Goal: Task Accomplishment & Management: Manage account settings

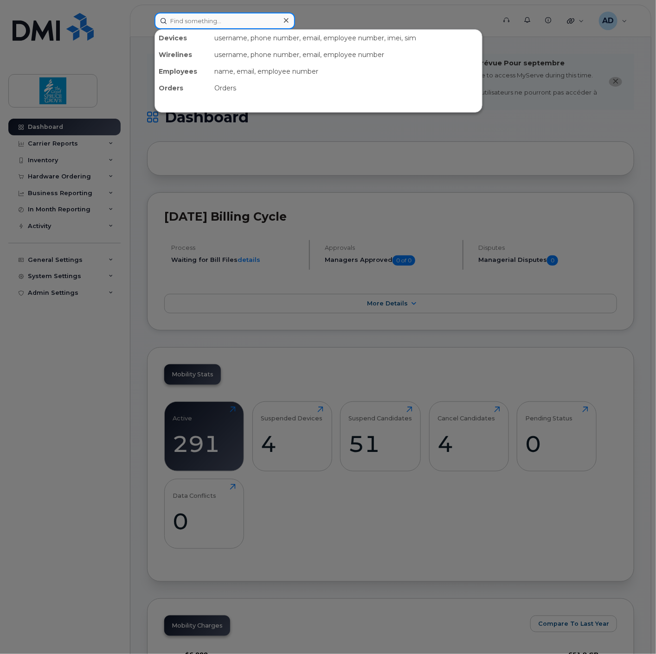
click at [232, 24] on input at bounding box center [224, 21] width 141 height 17
click at [224, 19] on input at bounding box center [224, 21] width 141 height 17
paste input "89302610207412569508"
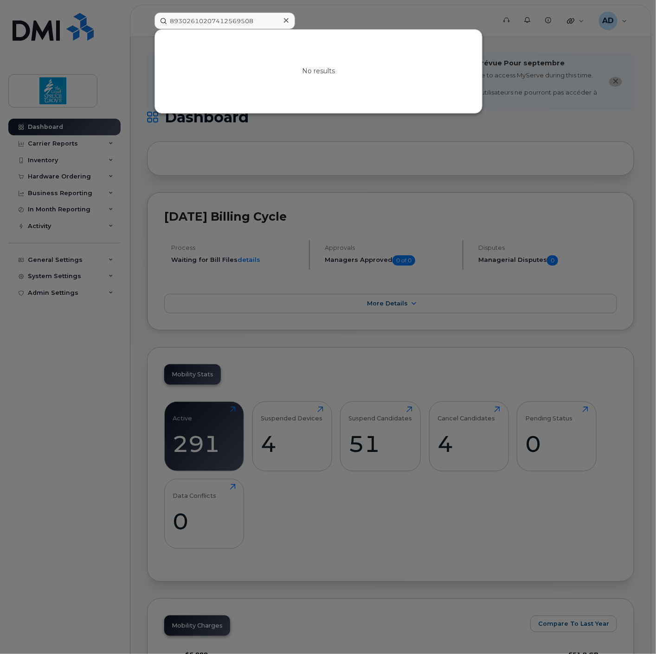
click at [343, 17] on div at bounding box center [328, 327] width 656 height 654
click at [272, 20] on input "89302610207412569508" at bounding box center [224, 21] width 141 height 17
type input "chris"
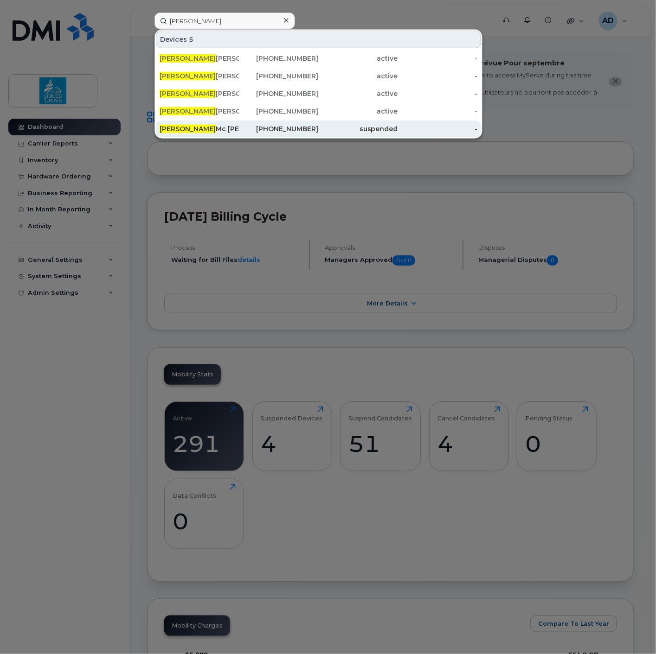
click at [325, 128] on div "suspended" at bounding box center [358, 128] width 79 height 9
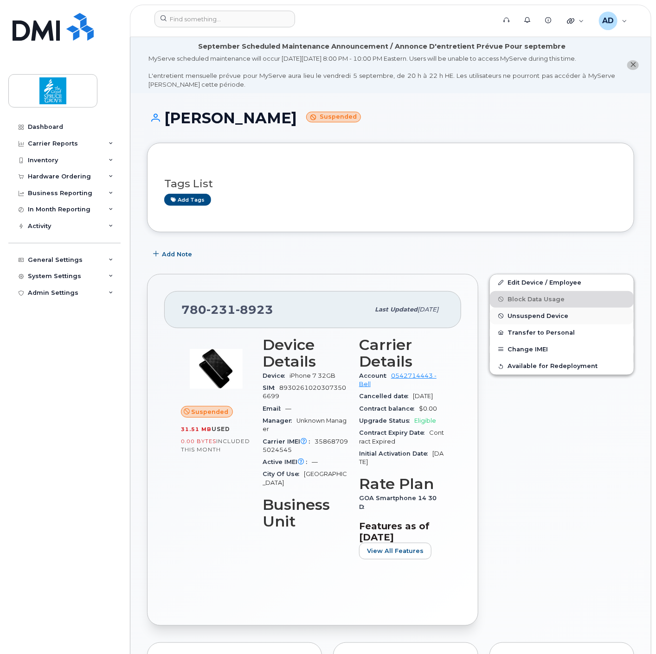
click at [538, 320] on span "Unsuspend Device" at bounding box center [537, 316] width 61 height 7
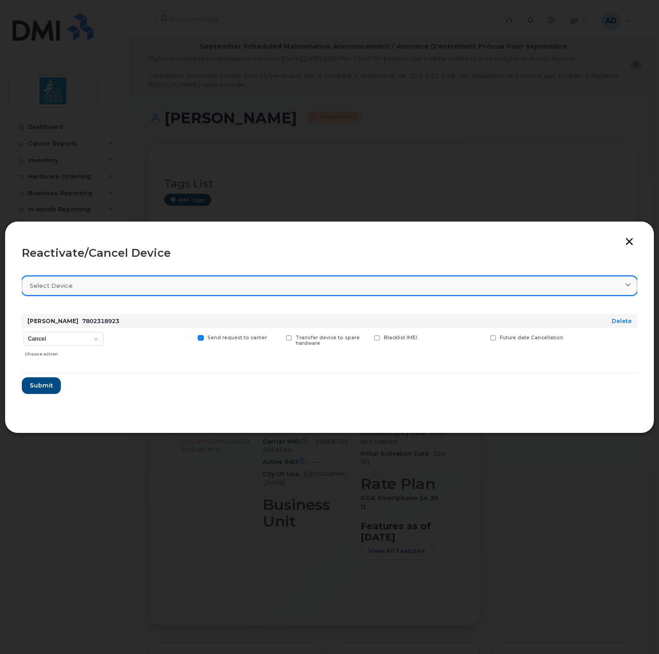
click at [95, 289] on div "Select device" at bounding box center [329, 286] width 599 height 9
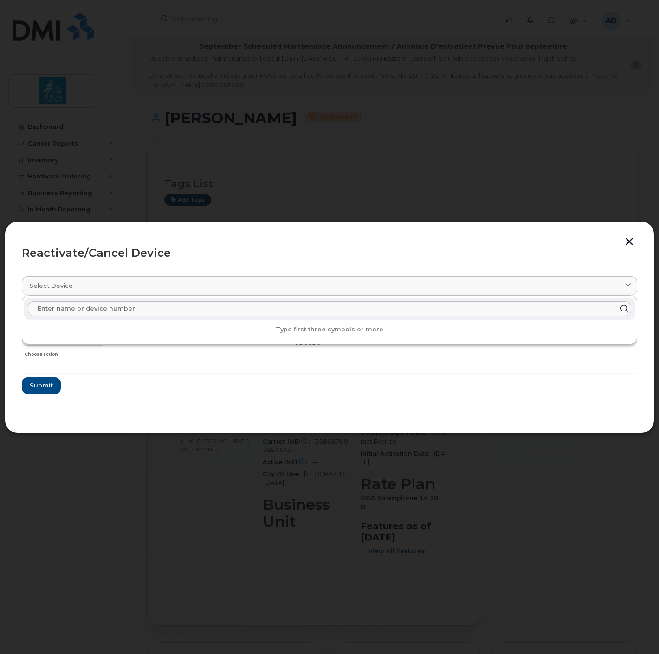
click at [167, 397] on section "Select device Type first three symbols or more Chris Mc Guire 7802318923 Delete…" at bounding box center [329, 342] width 615 height 148
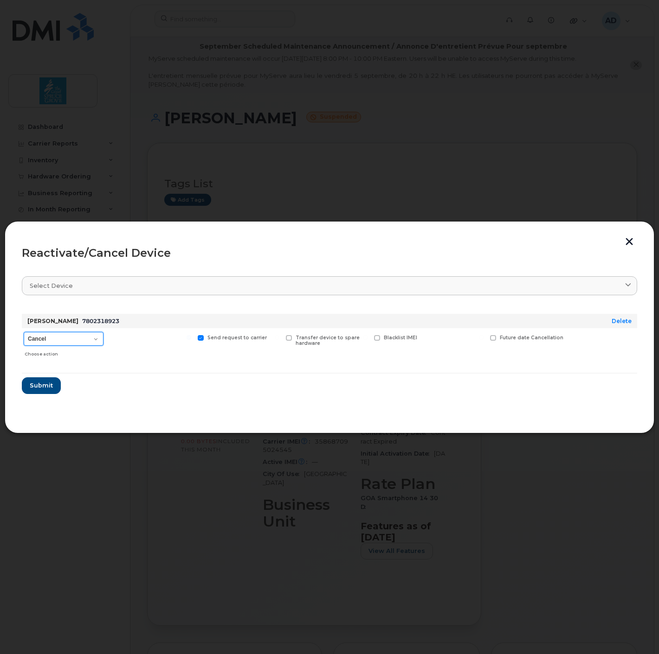
click at [61, 335] on select "Cancel Suspend - Extend Suspension Reactivate" at bounding box center [64, 339] width 80 height 14
select select "[object Object]"
click at [24, 332] on select "Cancel Suspend - Extend Suspension Reactivate" at bounding box center [64, 339] width 80 height 14
click at [235, 406] on section "Select device Type first three symbols or more Chris Mc Guire 7802318923 Delete…" at bounding box center [329, 342] width 615 height 148
click at [36, 385] on span "Submit" at bounding box center [40, 385] width 23 height 9
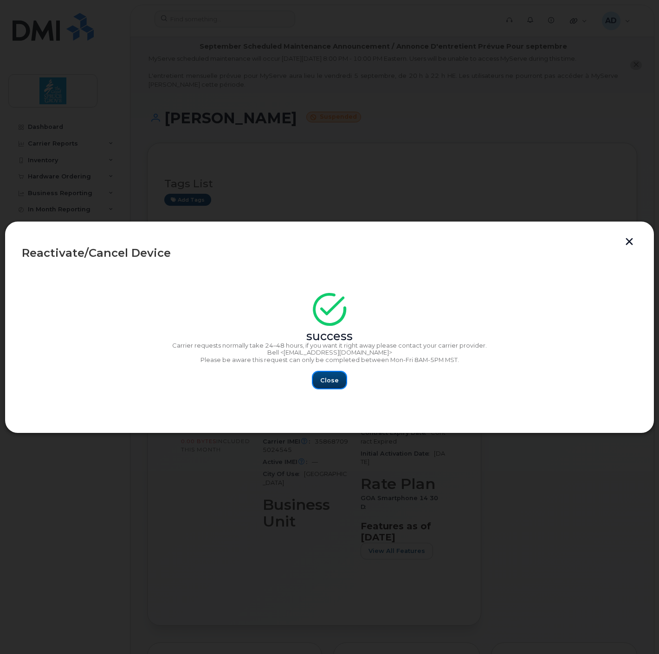
click at [339, 378] on button "Close" at bounding box center [329, 380] width 33 height 17
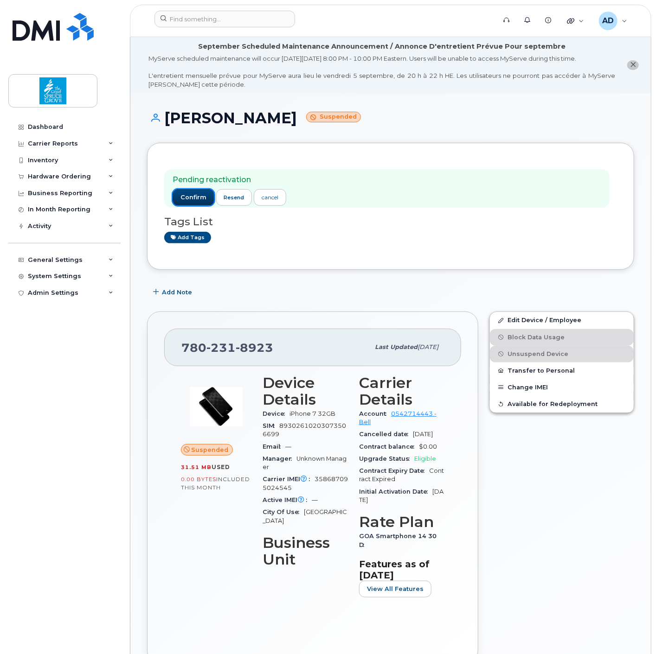
click at [188, 200] on span "confirm" at bounding box center [193, 197] width 26 height 8
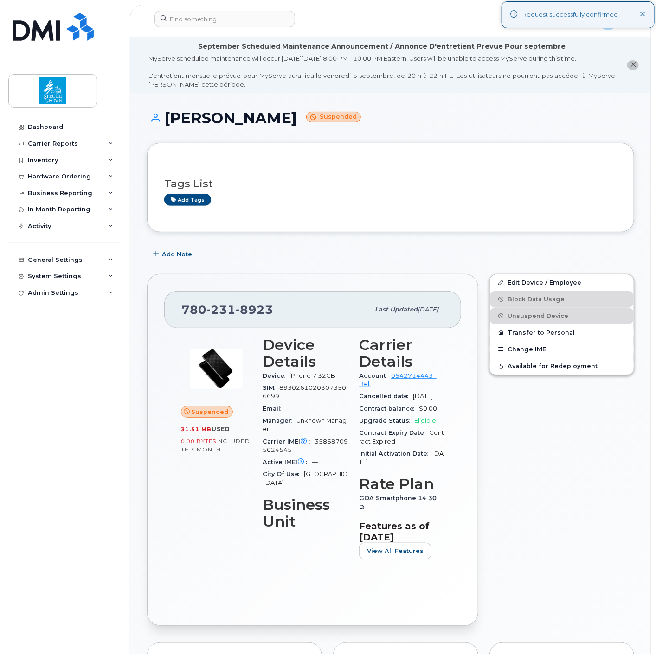
click at [385, 188] on h3 "Tags List" at bounding box center [390, 184] width 453 height 12
drag, startPoint x: 507, startPoint y: 244, endPoint x: 506, endPoint y: 237, distance: 6.0
click at [506, 227] on div "Pending reactivation confirm resend cancel Tags List Add tags" at bounding box center [390, 187] width 487 height 89
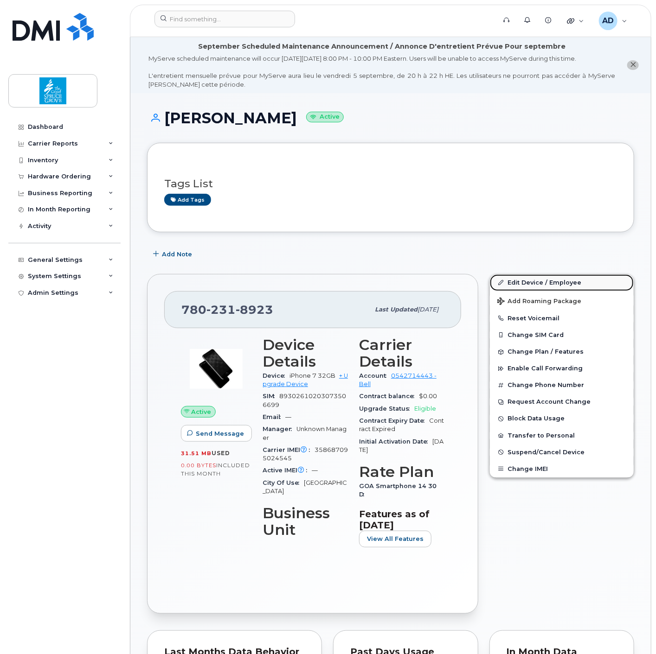
click at [565, 277] on link "Edit Device / Employee" at bounding box center [562, 283] width 144 height 17
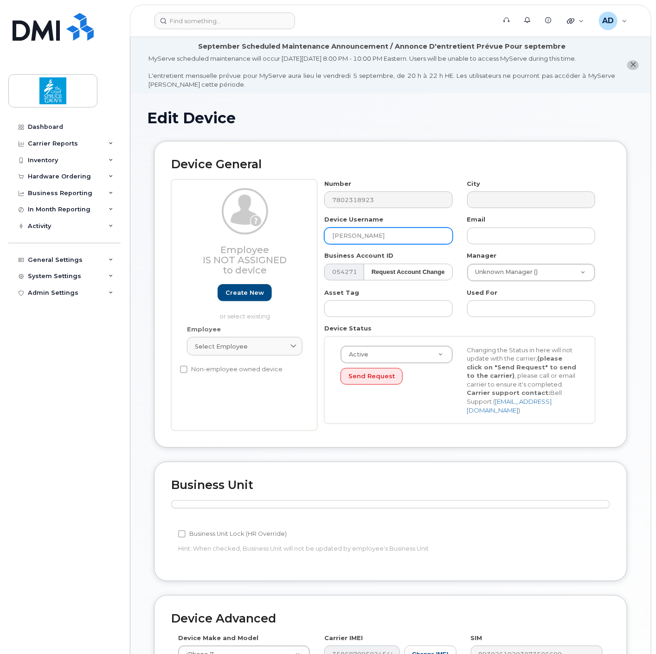
drag, startPoint x: 396, startPoint y: 236, endPoint x: 282, endPoint y: 232, distance: 114.1
click at [286, 233] on div "Employee Is not assigned to device Create new or select existing Employee Selec…" at bounding box center [390, 305] width 439 height 251
paste input "[PERSON_NAME] (shared HMP phone)"
type input "[PERSON_NAME] (shared HMP phone)"
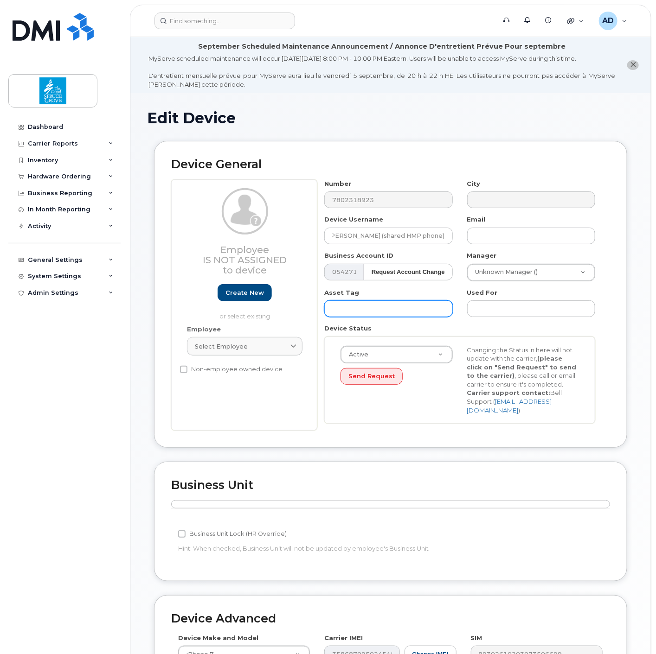
click at [390, 307] on input "text" at bounding box center [388, 309] width 128 height 17
drag, startPoint x: 383, startPoint y: 308, endPoint x: 399, endPoint y: 301, distance: 18.3
click at [383, 308] on input "text" at bounding box center [388, 309] width 128 height 17
paste input "MD0608"
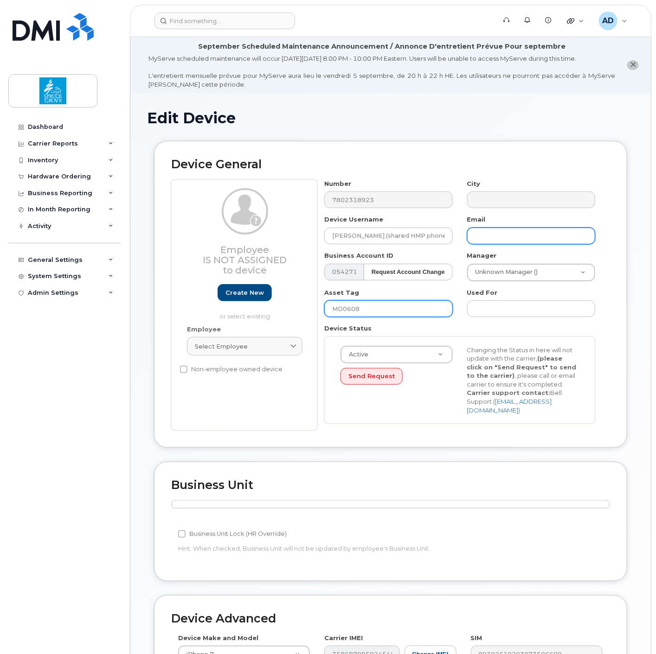
type input "MD0608"
click at [501, 237] on input "text" at bounding box center [531, 236] width 128 height 17
click at [410, 408] on div "Active Active Suspended Cancelled Send Request Changing the Status in here will…" at bounding box center [459, 381] width 271 height 88
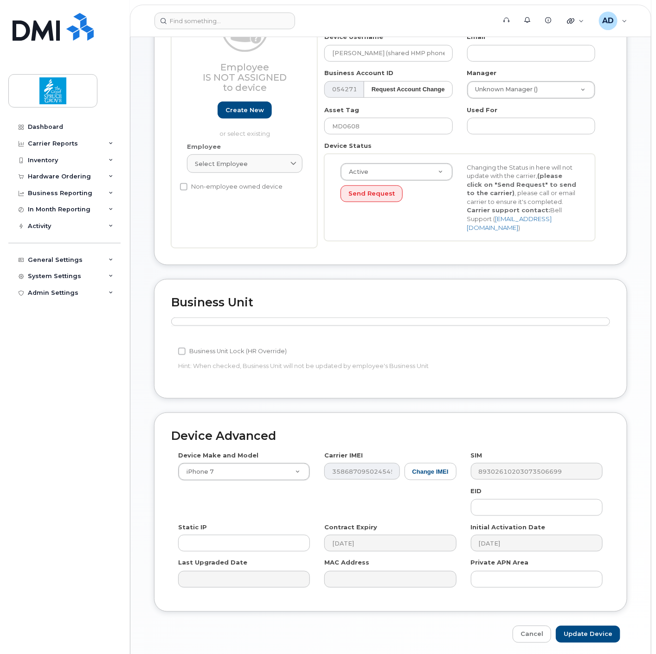
scroll to position [210, 0]
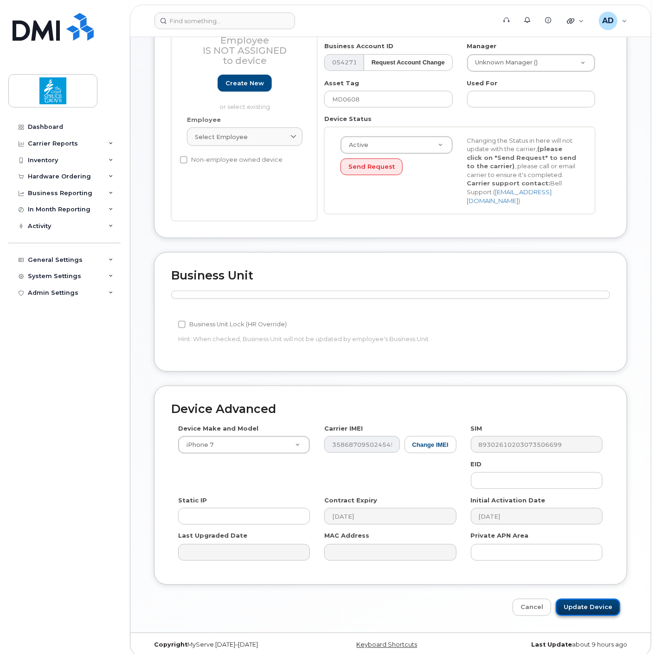
click at [596, 601] on input "Update Device" at bounding box center [588, 607] width 64 height 17
type input "Saving..."
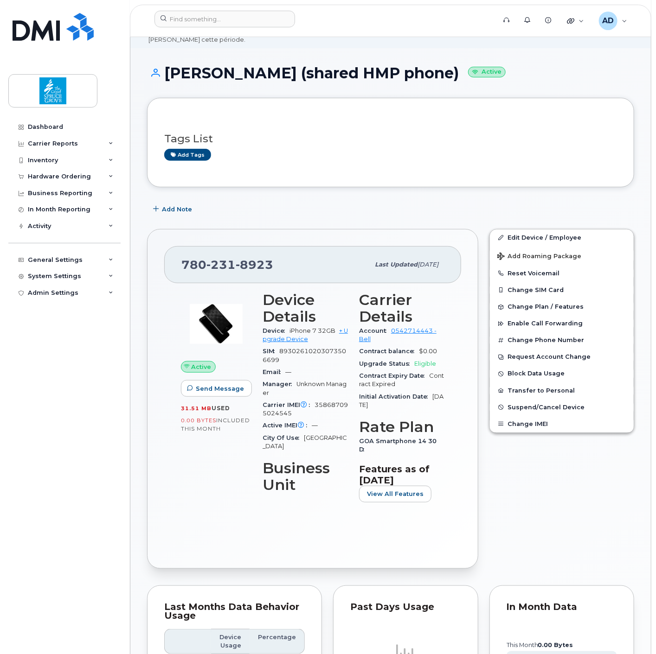
scroll to position [103, 0]
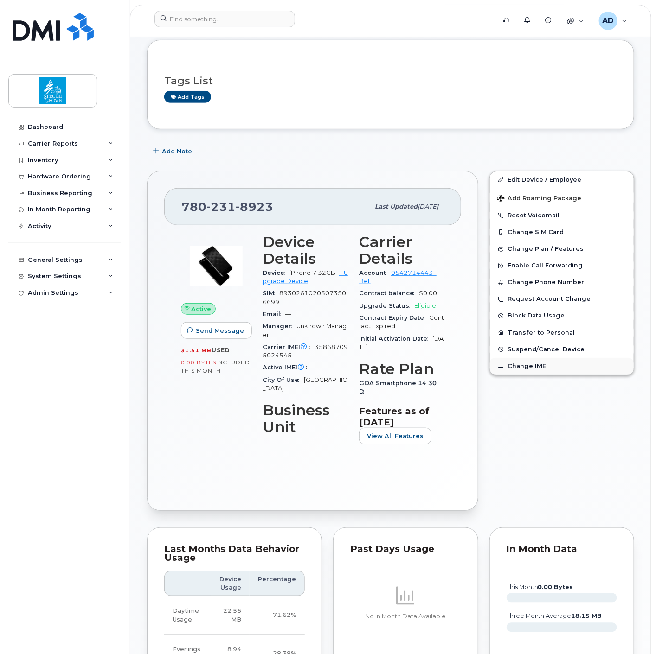
click at [538, 366] on button "Change IMEI" at bounding box center [562, 366] width 144 height 17
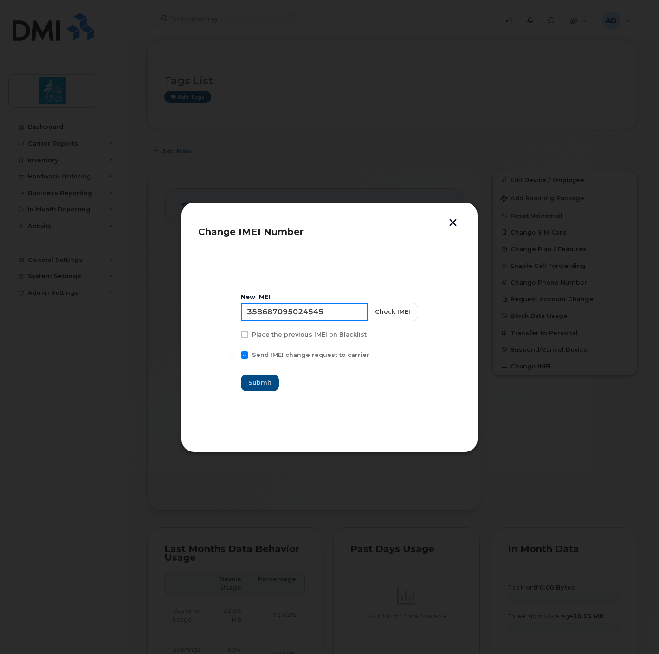
click at [332, 309] on input "358687095024545" at bounding box center [304, 312] width 127 height 19
paste input "7528392714134"
type input "357528392714134"
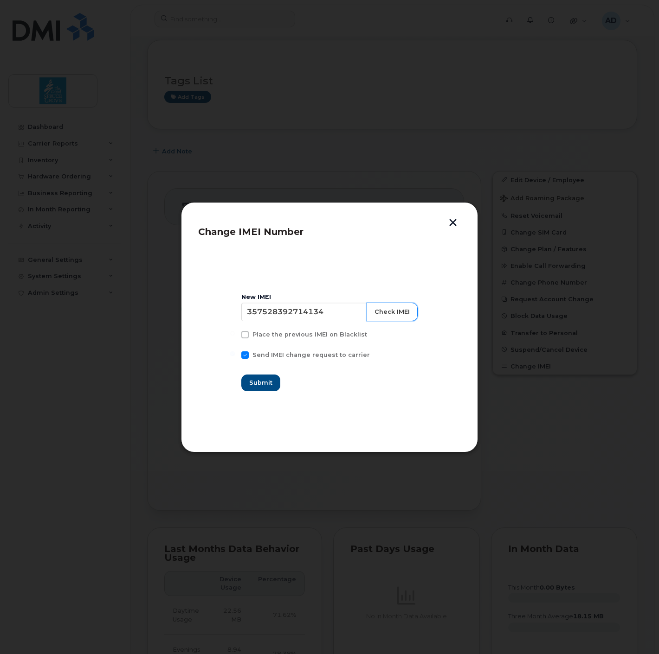
click at [400, 305] on button "Check IMEI" at bounding box center [391, 312] width 51 height 19
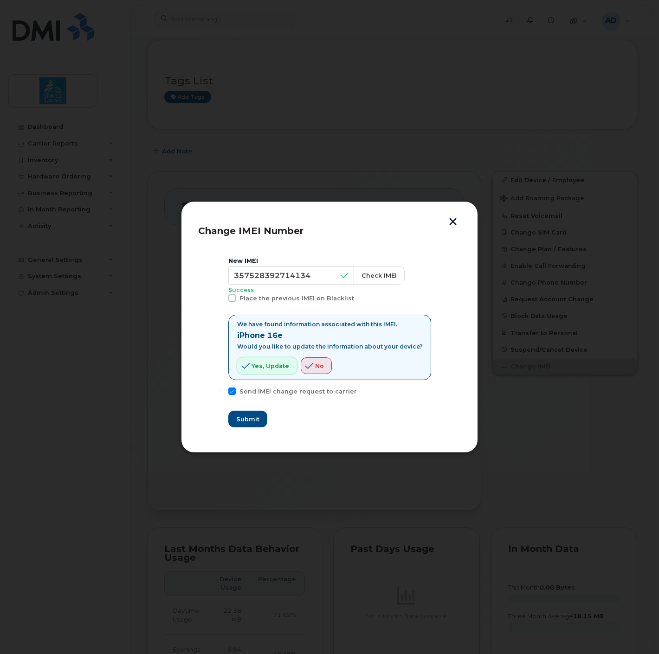
click at [270, 362] on span "Yes, update" at bounding box center [270, 366] width 38 height 9
click at [267, 369] on span "Yes, update" at bounding box center [270, 366] width 38 height 9
click at [257, 416] on span "Submit" at bounding box center [247, 419] width 23 height 9
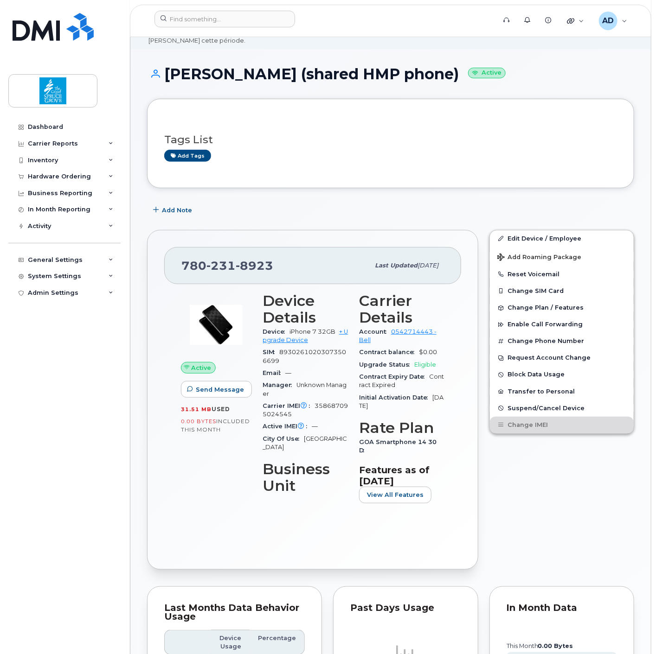
scroll to position [0, 0]
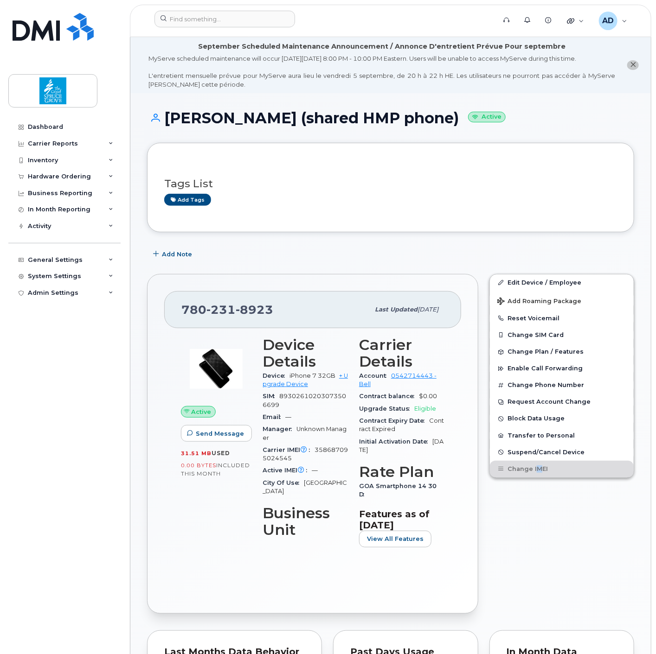
click at [538, 559] on div "Edit Device / Employee Add Roaming Package Reset Voicemail Change SIM Card Chan…" at bounding box center [562, 444] width 156 height 351
click at [229, 23] on input at bounding box center [224, 19] width 141 height 17
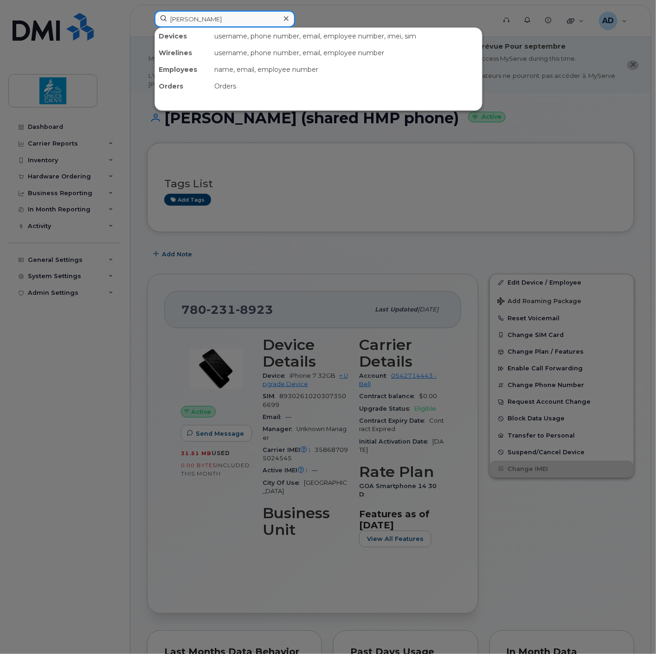
type input "holly"
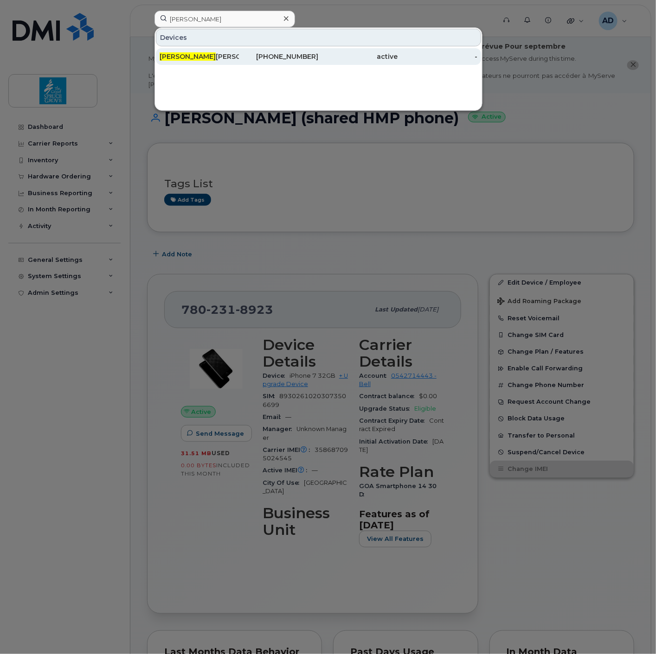
drag, startPoint x: 237, startPoint y: 61, endPoint x: 301, endPoint y: 64, distance: 64.5
click at [237, 61] on div "Holly Hemminger (shared HMP phone)" at bounding box center [199, 56] width 79 height 9
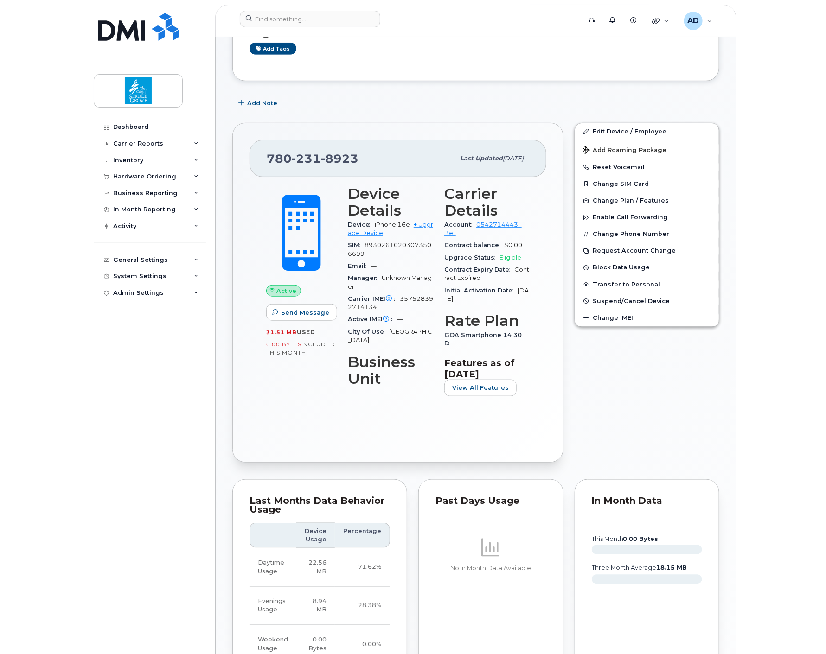
scroll to position [44, 0]
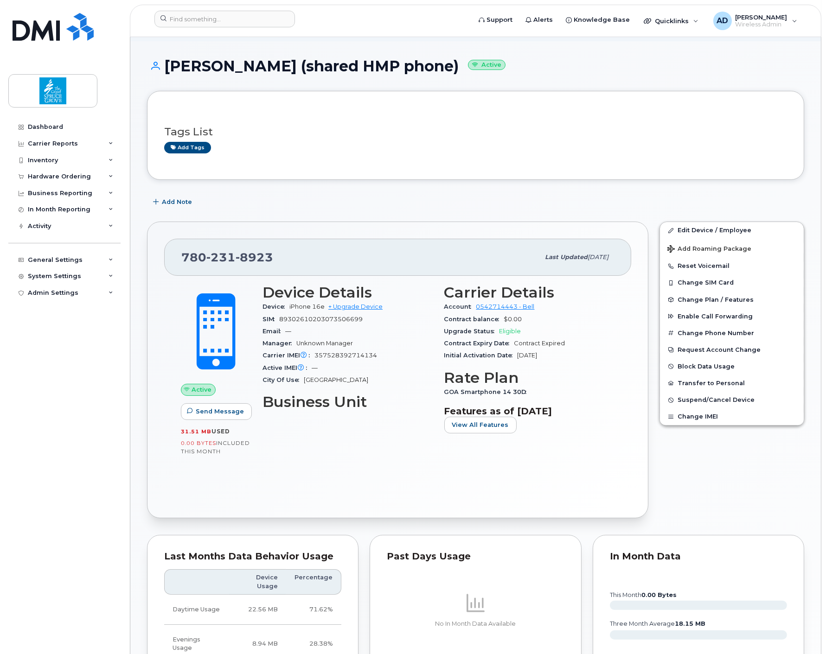
drag, startPoint x: 717, startPoint y: 477, endPoint x: 725, endPoint y: 472, distance: 10.2
click at [655, 477] on div "Edit Device / Employee Add Roaming Package Reset Voicemail Change SIM Card Chan…" at bounding box center [732, 370] width 156 height 308
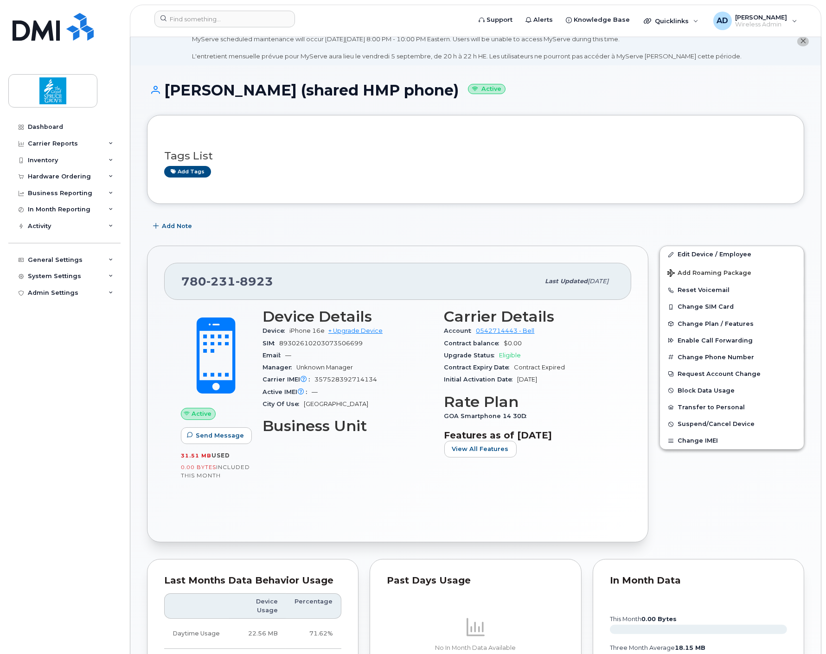
scroll to position [0, 0]
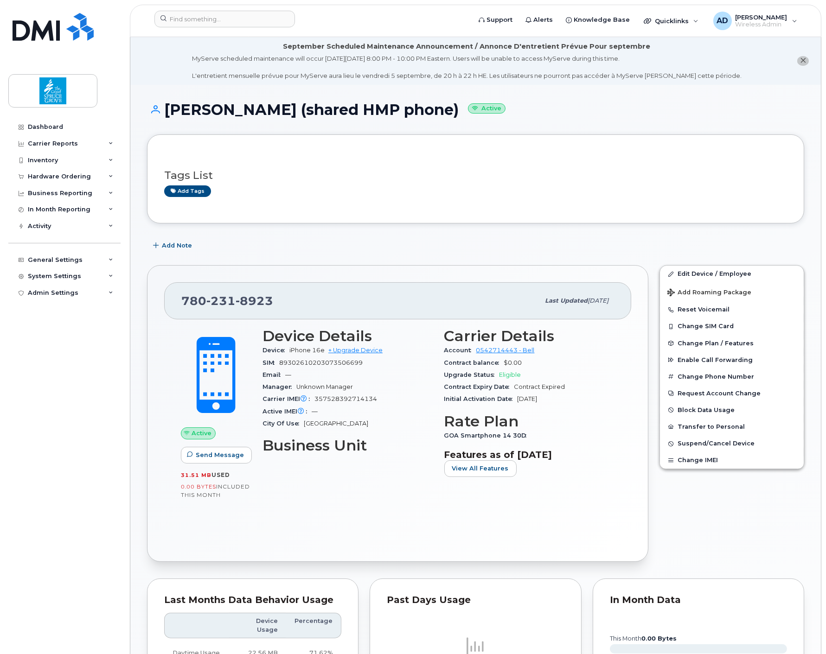
click at [596, 240] on div "Add Note" at bounding box center [475, 245] width 657 height 17
